Goal: Task Accomplishment & Management: Use online tool/utility

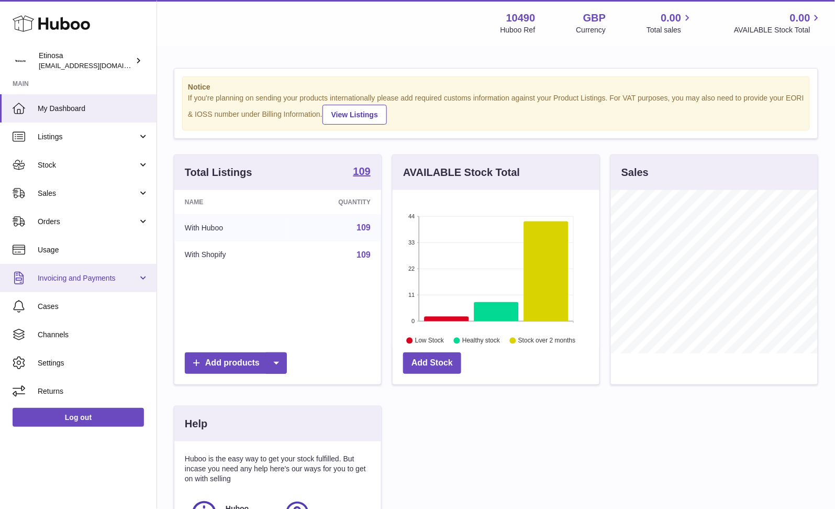
scroll to position [163, 210]
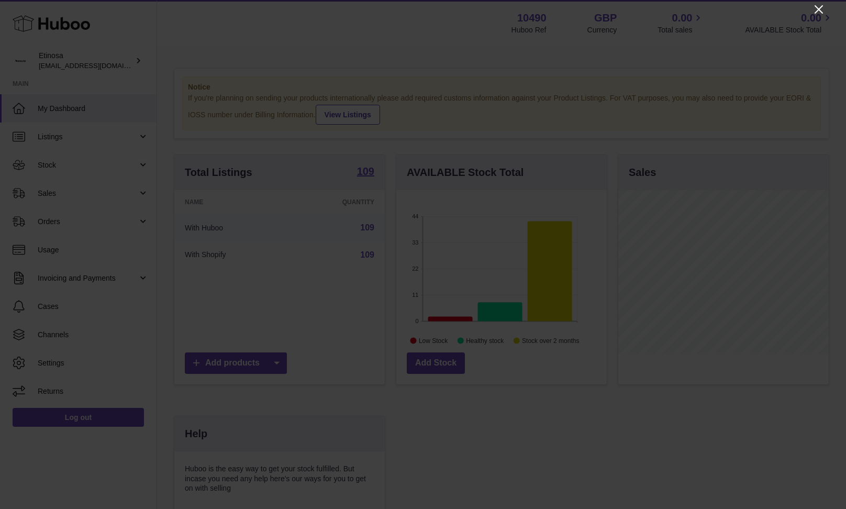
click at [821, 10] on icon "Close" at bounding box center [818, 9] width 13 height 13
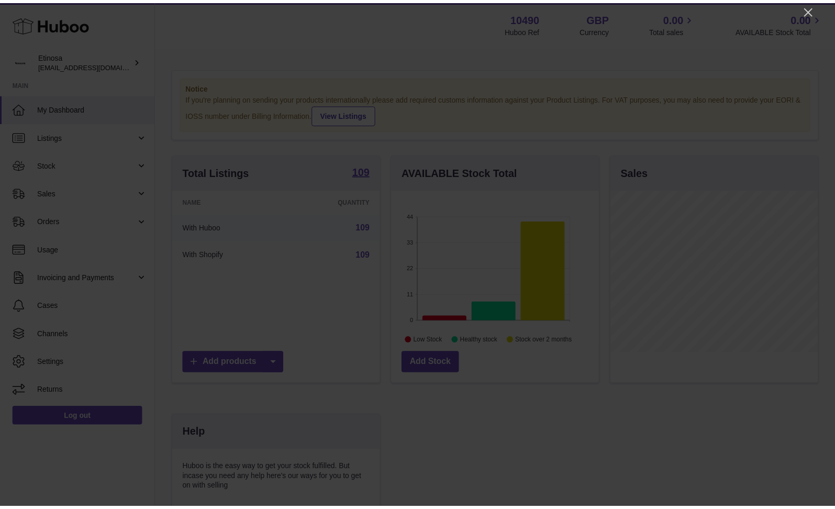
scroll to position [523117, 523074]
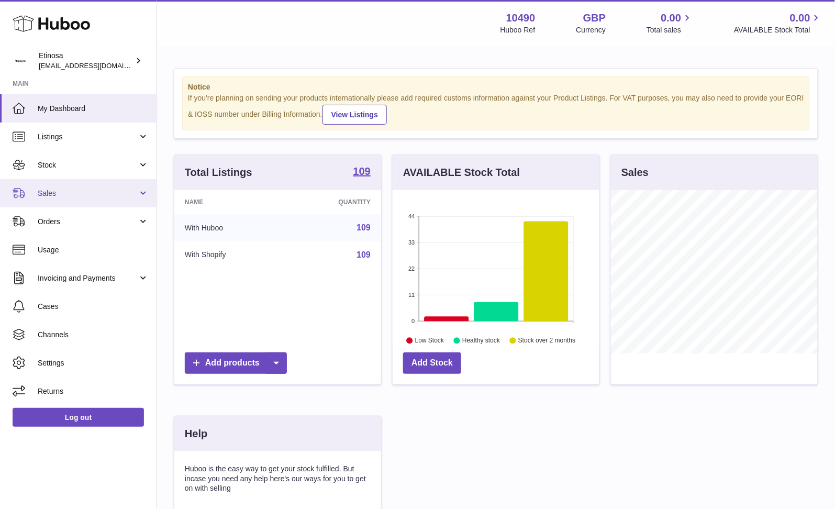
click at [68, 189] on span "Sales" at bounding box center [88, 193] width 100 height 10
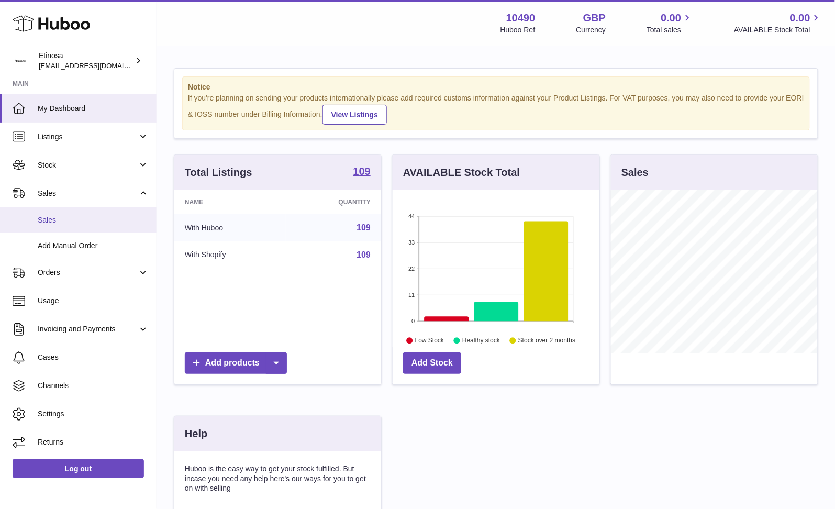
click at [75, 212] on link "Sales" at bounding box center [78, 220] width 156 height 26
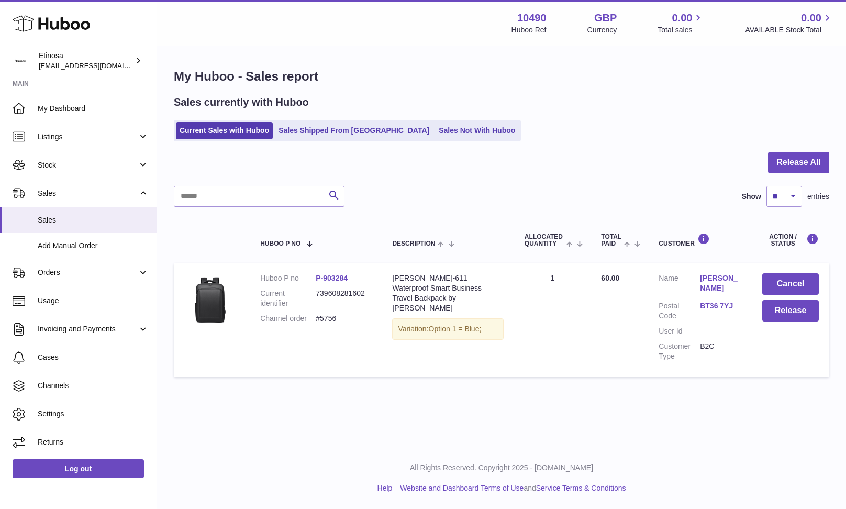
click at [404, 423] on div "Menu Huboo 10490 Huboo Ref GBP Currency 0.00 Total sales 0.00 AVAILABLE Stock T…" at bounding box center [501, 223] width 689 height 447
click at [805, 316] on button "Release" at bounding box center [790, 310] width 57 height 21
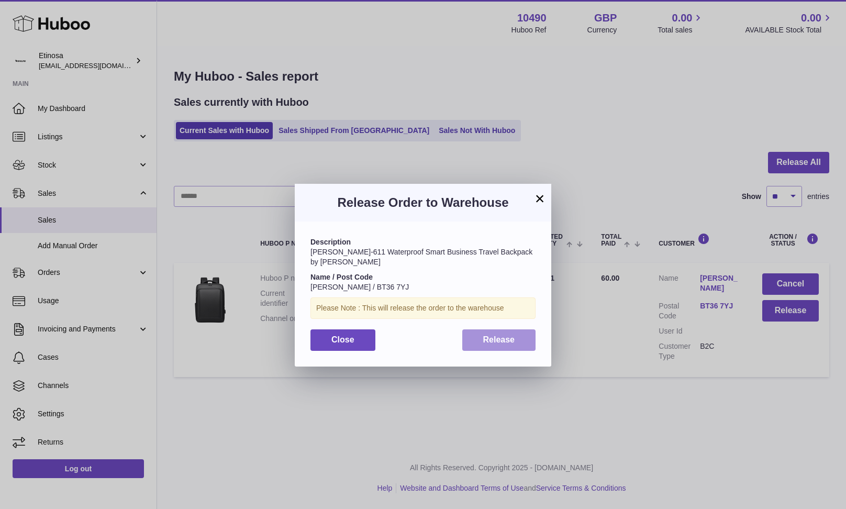
click at [503, 338] on button "Release" at bounding box center [499, 339] width 74 height 21
